Goal: Task Accomplishment & Management: Manage account settings

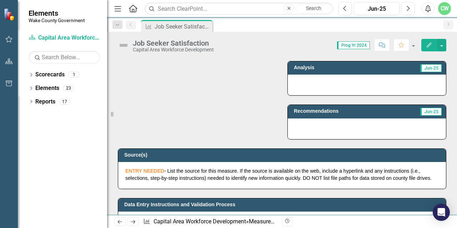
scroll to position [178, 0]
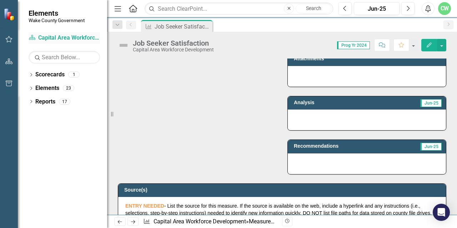
click at [52, 37] on link "Scorecard Capital Area Workforce Development" at bounding box center [64, 38] width 71 height 8
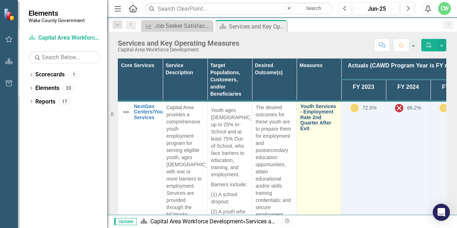
click at [305, 111] on link "Youth Services - Employment Rate 2nd Quarter After Exit" at bounding box center [318, 117] width 37 height 27
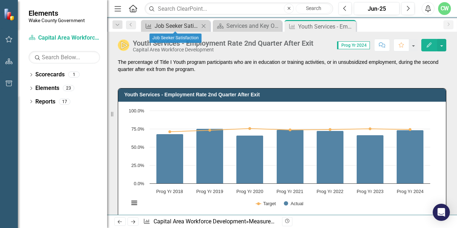
click at [178, 26] on div "Job Seeker Satisfaction" at bounding box center [177, 25] width 45 height 9
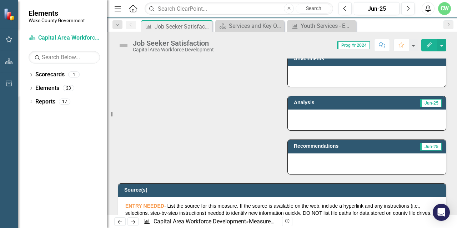
scroll to position [71, 0]
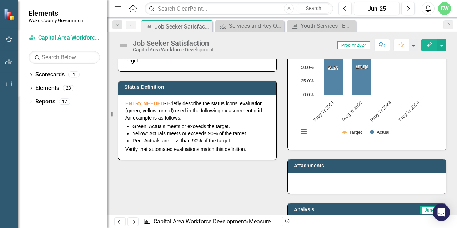
click at [429, 47] on button "Edit" at bounding box center [429, 45] width 16 height 12
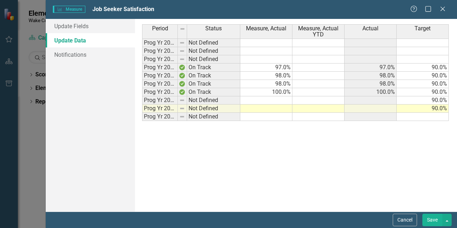
scroll to position [0, 0]
click at [76, 25] on link "Update Fields" at bounding box center [90, 26] width 89 height 14
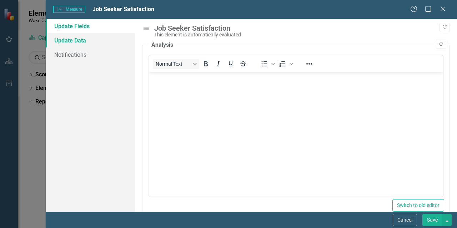
click at [86, 41] on link "Update Data" at bounding box center [90, 40] width 89 height 14
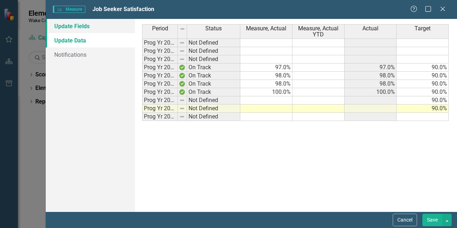
click at [84, 27] on link "Update Fields" at bounding box center [90, 26] width 89 height 14
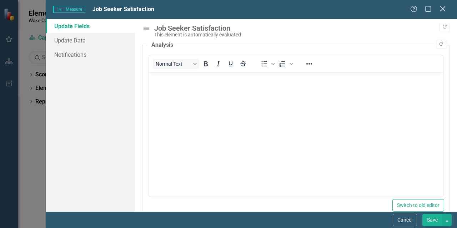
click at [443, 8] on icon at bounding box center [442, 8] width 5 height 5
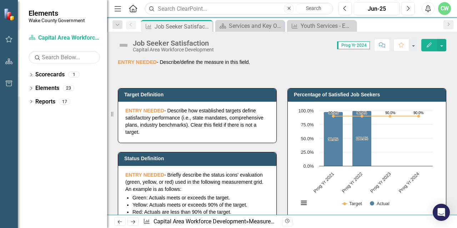
click at [192, 95] on h3 "Target Definition" at bounding box center [198, 94] width 148 height 5
click at [442, 45] on button "button" at bounding box center [441, 45] width 9 height 12
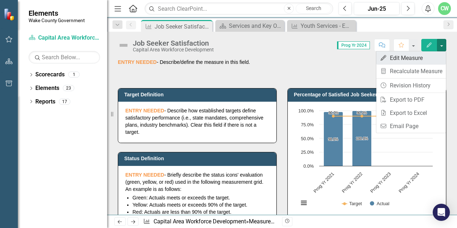
click at [417, 59] on link "Edit Edit Measure" at bounding box center [411, 57] width 70 height 13
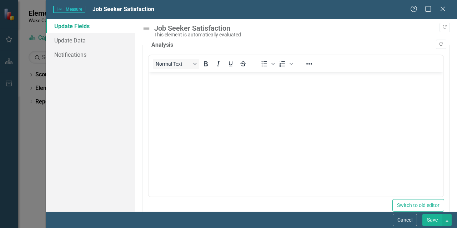
click at [89, 27] on link "Update Fields" at bounding box center [90, 26] width 89 height 14
click at [87, 41] on link "Update Data" at bounding box center [90, 40] width 89 height 14
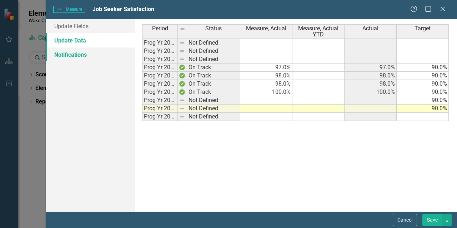
click at [91, 57] on link "Notifications" at bounding box center [90, 54] width 89 height 14
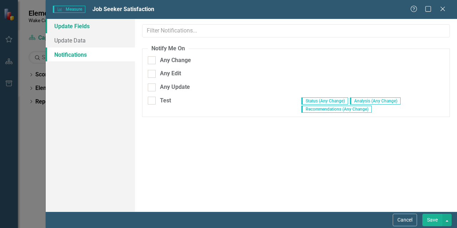
click at [83, 27] on link "Update Fields" at bounding box center [90, 26] width 89 height 14
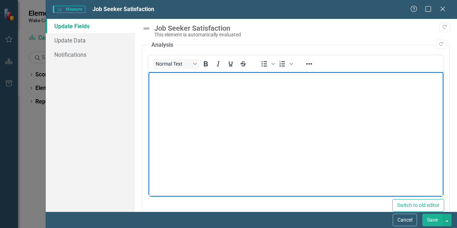
click at [175, 79] on p "Rich Text Area. Press ALT-0 for help." at bounding box center [295, 78] width 291 height 9
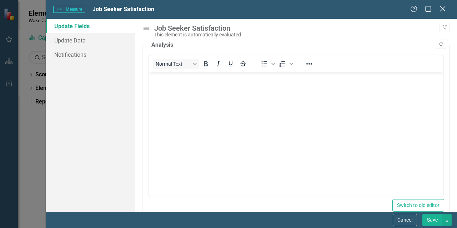
click at [442, 12] on icon "Close" at bounding box center [442, 8] width 9 height 7
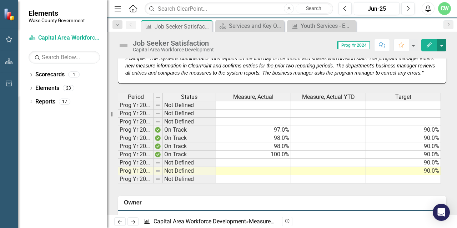
scroll to position [464, 0]
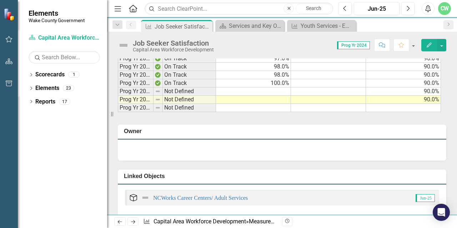
click at [275, 104] on td at bounding box center [253, 100] width 75 height 8
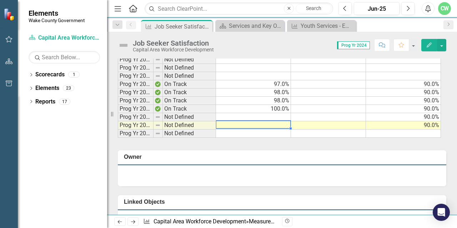
scroll to position [428, 0]
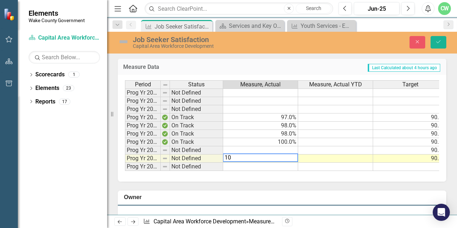
type textarea "100"
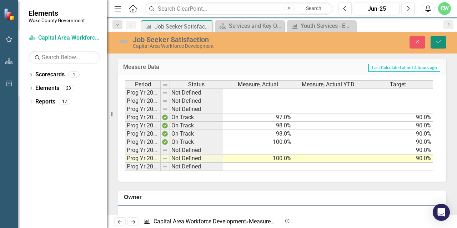
click at [436, 41] on icon "Save" at bounding box center [438, 41] width 6 height 5
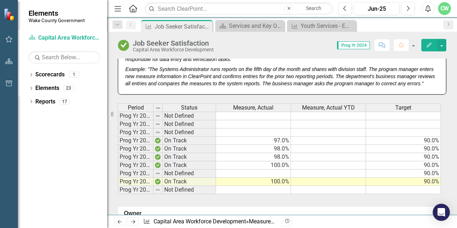
scroll to position [393, 0]
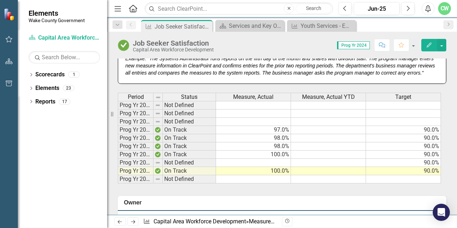
click at [131, 97] on div "Period Status Measure, Actual Measure, Actual YTD Target Prog Yr 2016 Not Defin…" at bounding box center [281, 135] width 339 height 103
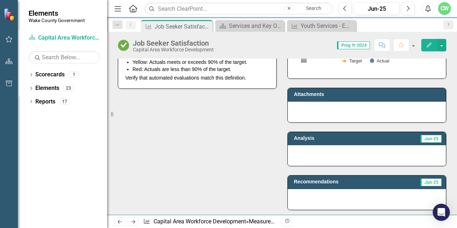
scroll to position [107, 0]
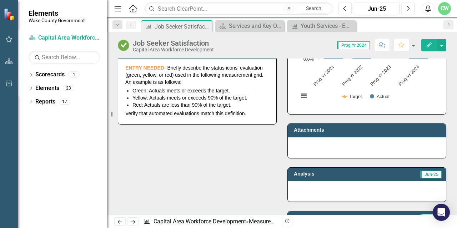
click at [135, 100] on li "Yellow: Actuals meets or exceeds 90% of the target." at bounding box center [200, 97] width 137 height 7
click at [429, 41] on button "Edit" at bounding box center [429, 45] width 16 height 12
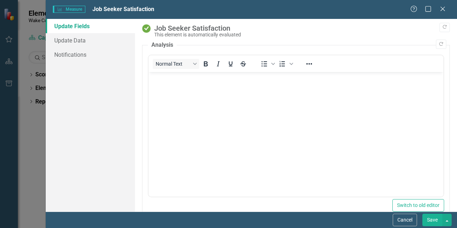
scroll to position [0, 0]
click at [75, 25] on link "Update Fields" at bounding box center [90, 26] width 89 height 14
click at [172, 86] on body "Rich Text Area. Press ALT-0 for help." at bounding box center [295, 125] width 295 height 107
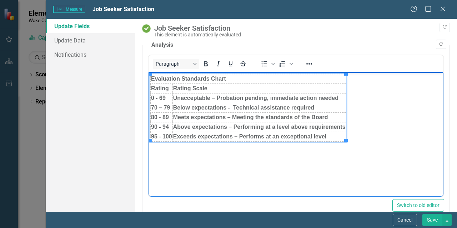
click at [344, 170] on body "Evaluation Standards Chart Rating Rating Scale 0 - 69 Unacceptable – Probation …" at bounding box center [295, 125] width 295 height 107
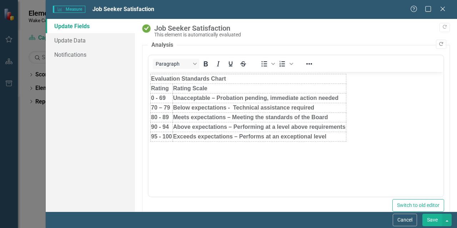
click at [438, 44] on icon "Copy Forward" at bounding box center [440, 44] width 5 height 4
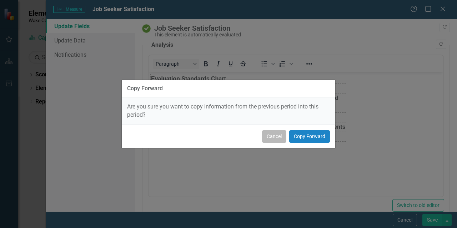
click at [275, 133] on button "Cancel" at bounding box center [274, 136] width 24 height 12
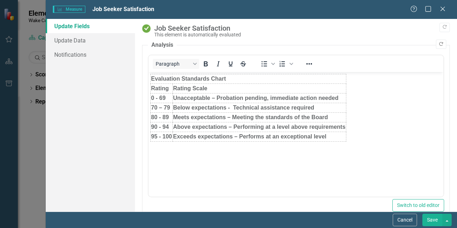
click at [438, 45] on icon "Copy Forward" at bounding box center [440, 44] width 5 height 4
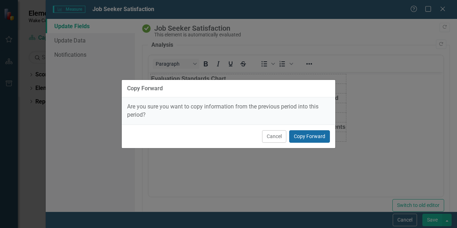
click at [300, 135] on button "Copy Forward" at bounding box center [309, 136] width 41 height 12
click at [282, 137] on body "Rich Text Area. Press ALT-0 for help." at bounding box center [295, 125] width 295 height 107
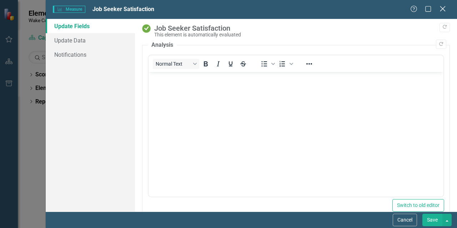
click at [442, 8] on icon "Close" at bounding box center [442, 8] width 9 height 7
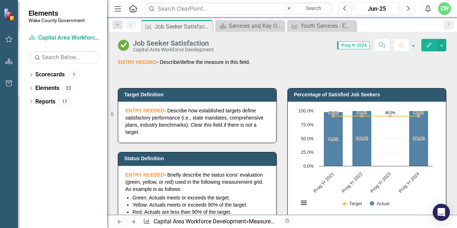
click at [230, 108] on p "ENTRY NEEDED - Describe how established targets define satisfactory performance…" at bounding box center [197, 121] width 144 height 29
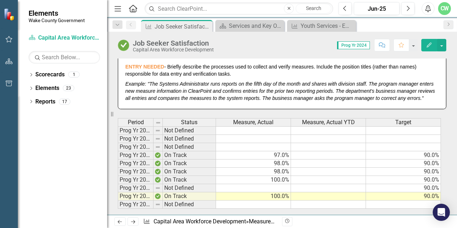
scroll to position [378, 0]
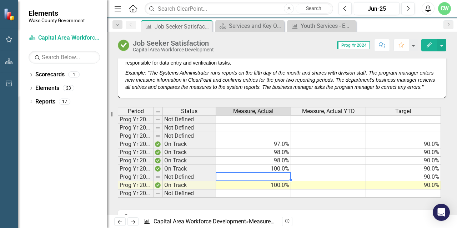
click at [272, 181] on td at bounding box center [253, 177] width 75 height 8
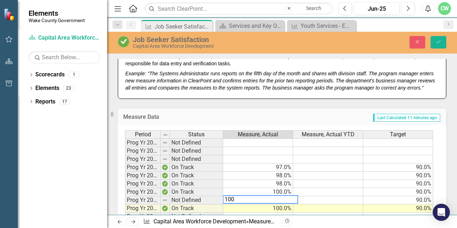
type textarea "100."
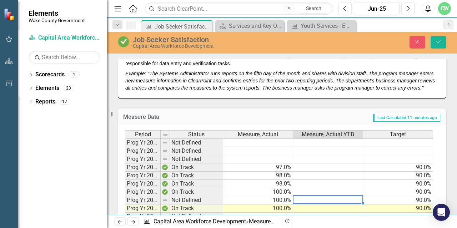
scroll to position [414, 0]
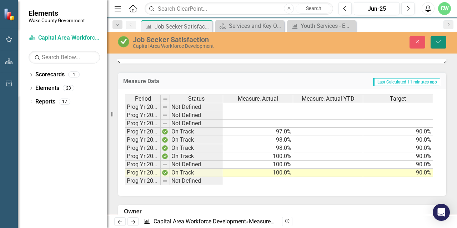
click at [436, 42] on icon "submit" at bounding box center [438, 41] width 4 height 3
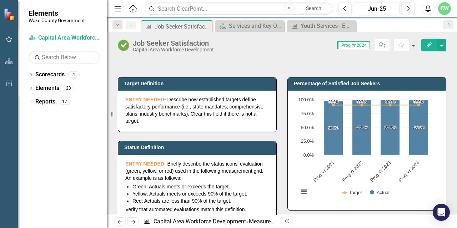
scroll to position [0, 0]
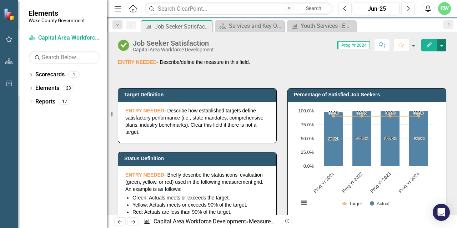
click at [445, 46] on button "button" at bounding box center [441, 45] width 9 height 12
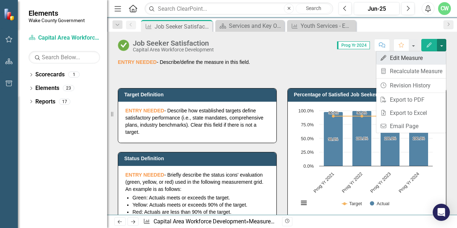
click at [397, 60] on link "Edit Edit Measure" at bounding box center [411, 57] width 70 height 13
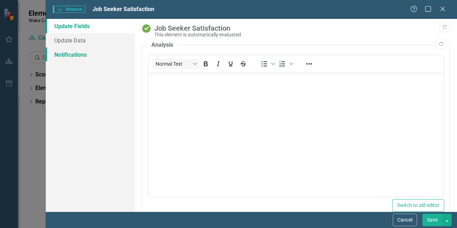
click at [100, 55] on link "Notifications" at bounding box center [90, 54] width 89 height 14
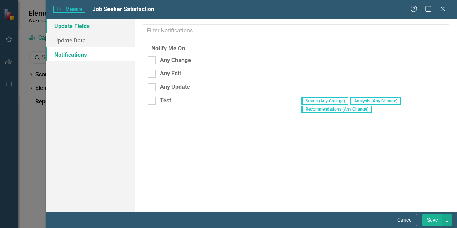
click at [66, 25] on link "Update Fields" at bounding box center [90, 26] width 89 height 14
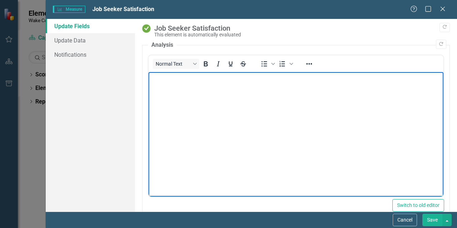
click at [167, 87] on body "Rich Text Area. Press ALT-0 for help." at bounding box center [295, 125] width 295 height 107
click at [405, 204] on button "Switch to old editor" at bounding box center [418, 205] width 52 height 12
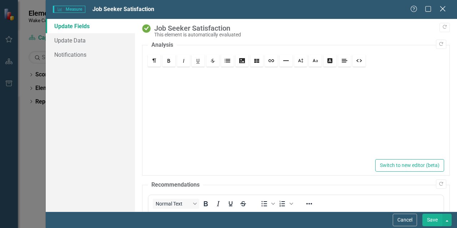
click at [442, 10] on icon "Close" at bounding box center [442, 8] width 9 height 7
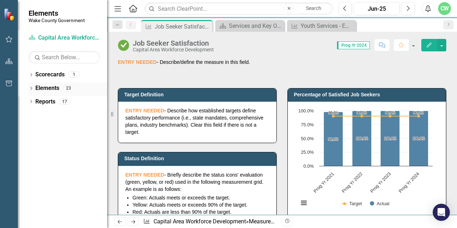
click at [52, 90] on link "Elements" at bounding box center [47, 88] width 24 height 8
click at [30, 87] on icon "Dropdown" at bounding box center [31, 89] width 5 height 4
click at [30, 142] on icon "Dropdown" at bounding box center [31, 143] width 5 height 4
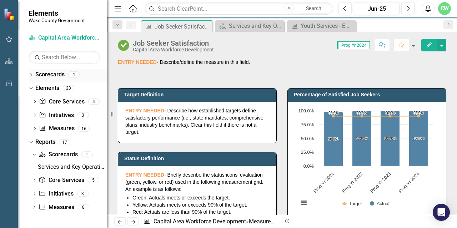
click at [31, 75] on icon "Dropdown" at bounding box center [31, 76] width 5 height 4
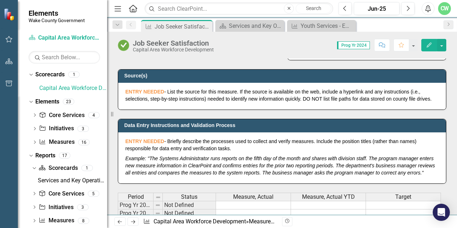
scroll to position [285, 0]
